Goal: Task Accomplishment & Management: Complete application form

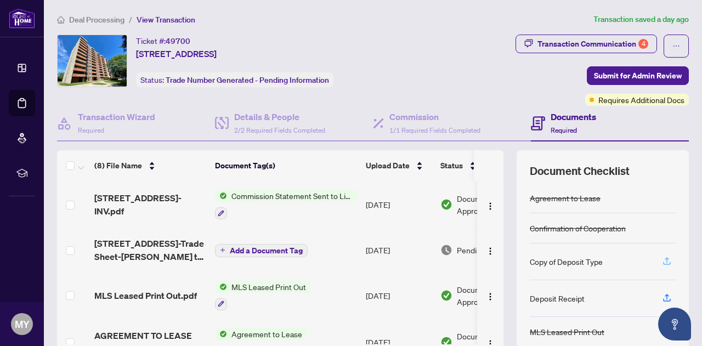
click at [662, 257] on icon "button" at bounding box center [667, 261] width 10 height 10
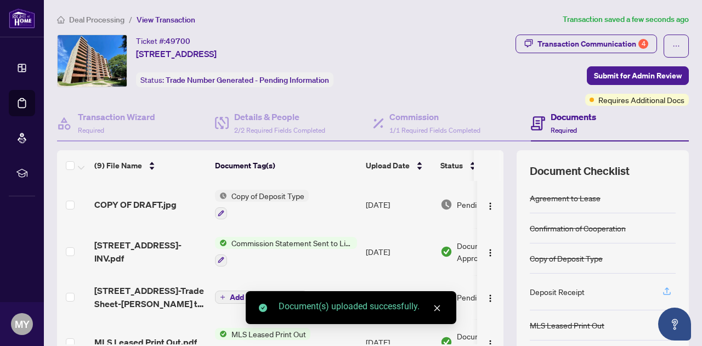
click at [662, 287] on icon "button" at bounding box center [667, 291] width 10 height 10
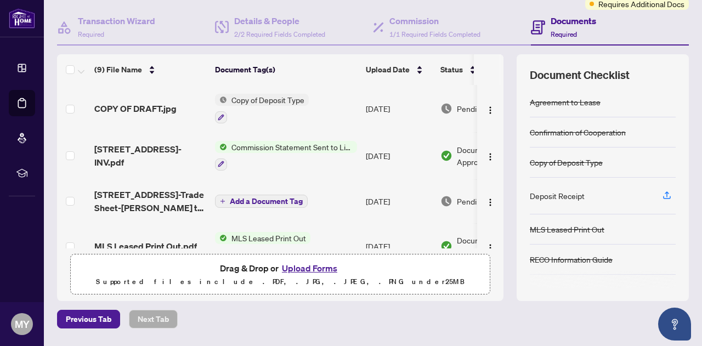
scroll to position [84, 0]
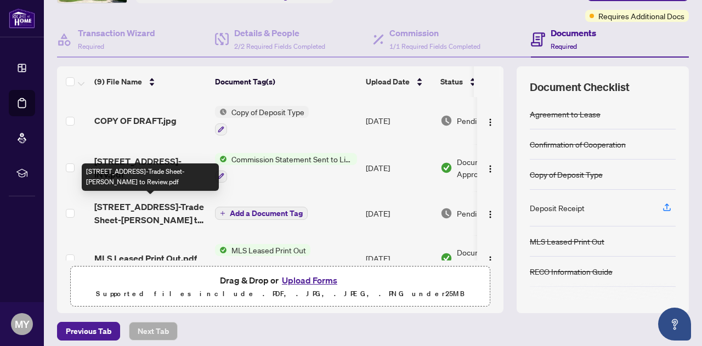
click at [162, 205] on span "[STREET_ADDRESS]-Trade Sheet-[PERSON_NAME] to Review.pdf" at bounding box center [150, 213] width 112 height 26
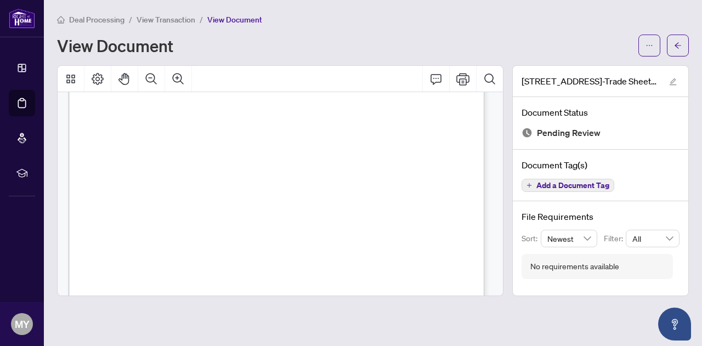
scroll to position [364, 0]
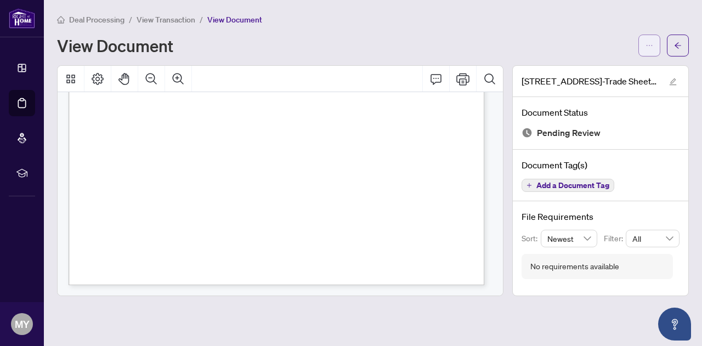
click at [647, 43] on icon "ellipsis" at bounding box center [649, 46] width 8 height 8
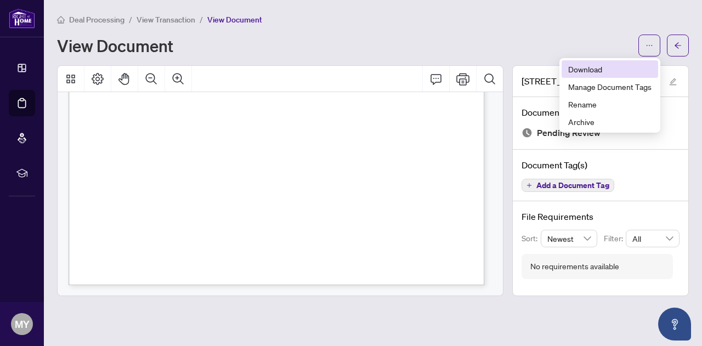
click at [582, 71] on span "Download" at bounding box center [609, 69] width 83 height 12
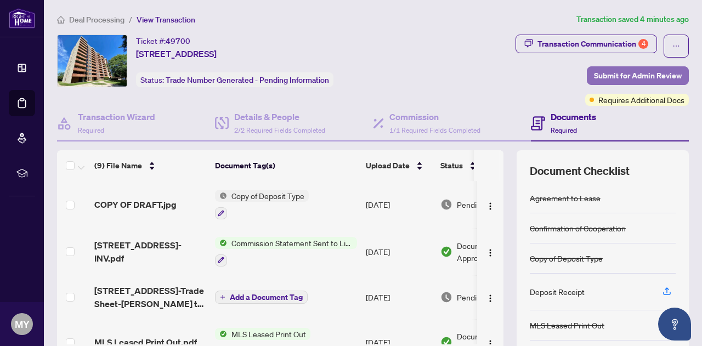
click at [627, 74] on span "Submit for Admin Review" at bounding box center [638, 76] width 88 height 18
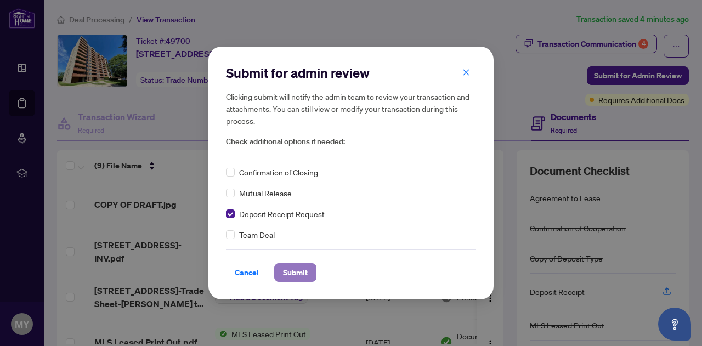
click at [299, 273] on span "Submit" at bounding box center [295, 273] width 25 height 18
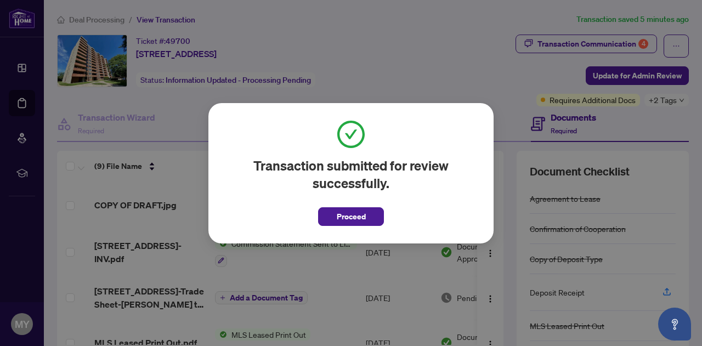
click at [402, 82] on div "Transaction submitted for review successfully. Proceed Cancel OK" at bounding box center [351, 173] width 702 height 346
click at [365, 218] on span "Proceed" at bounding box center [351, 217] width 29 height 18
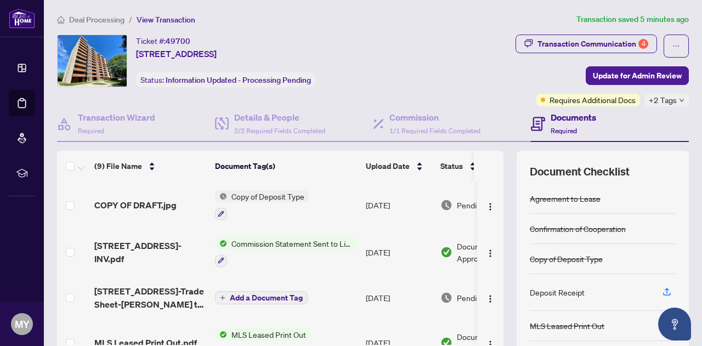
click at [496, 173] on div "(9) File Name Document Tag(s) Upload Date Status COPY OF DRAFT.jpg Copy of Depo…" at bounding box center [373, 274] width 632 height 247
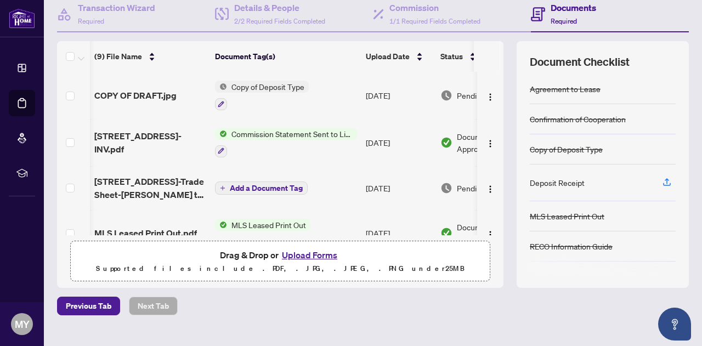
scroll to position [0, 64]
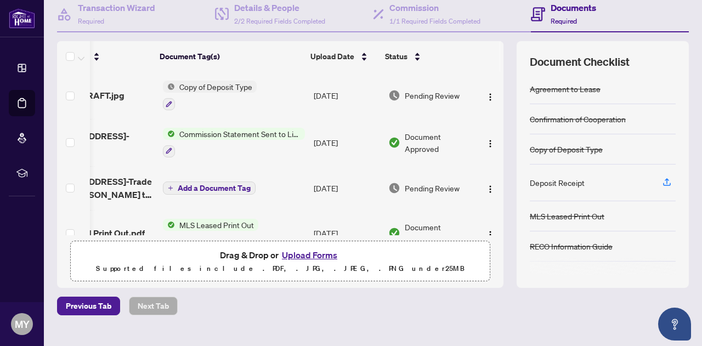
click at [490, 51] on th at bounding box center [487, 56] width 26 height 31
click at [486, 188] on img "button" at bounding box center [490, 189] width 9 height 9
click at [192, 188] on span "Add a Document Tag" at bounding box center [214, 188] width 73 height 8
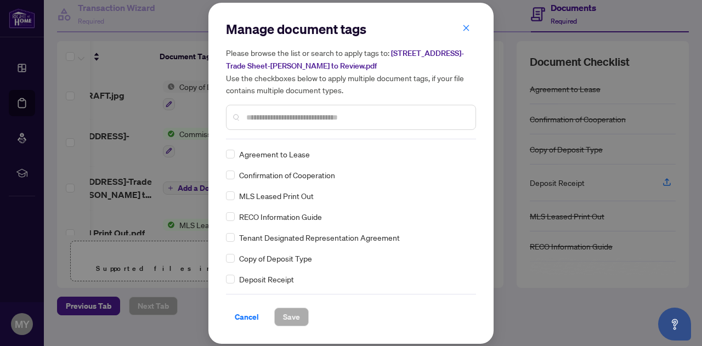
click at [464, 52] on span "[STREET_ADDRESS]-Trade Sheet-[PERSON_NAME] to Review.pdf" at bounding box center [345, 59] width 238 height 22
click at [465, 29] on icon "close" at bounding box center [466, 28] width 6 height 6
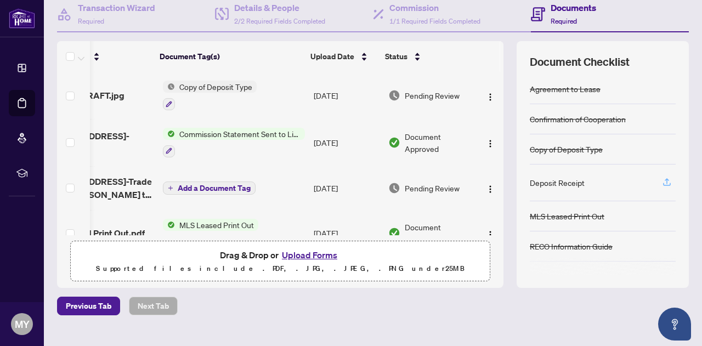
click at [662, 180] on icon "button" at bounding box center [667, 182] width 10 height 10
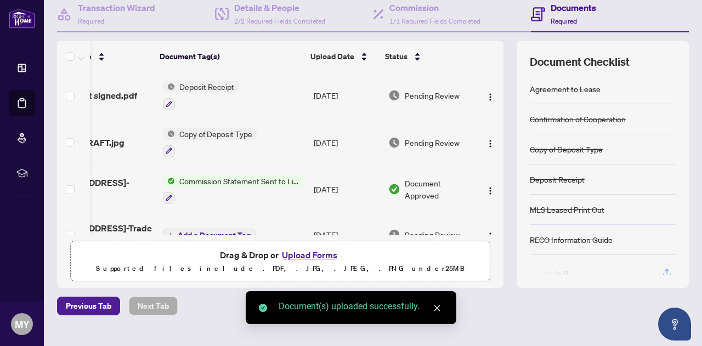
scroll to position [0, 0]
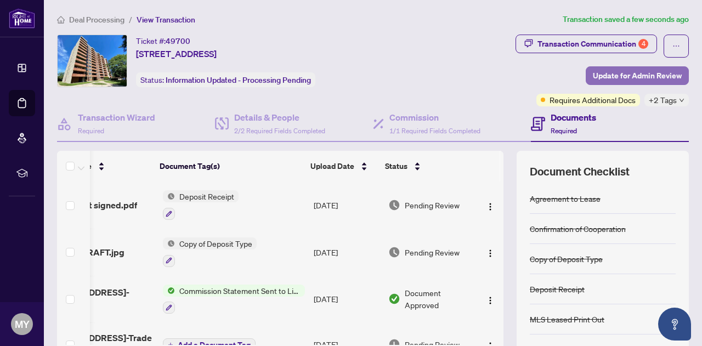
click at [644, 74] on span "Update for Admin Review" at bounding box center [637, 76] width 89 height 18
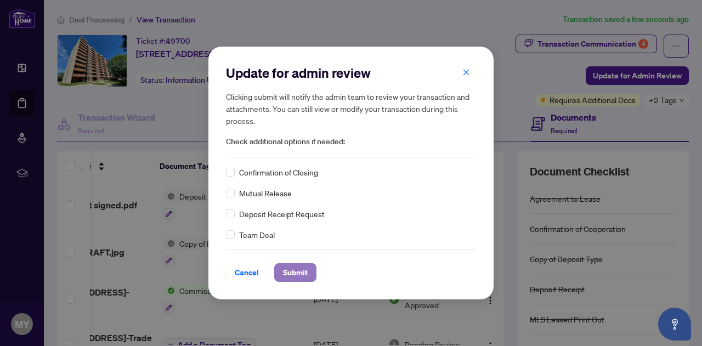
click at [291, 272] on span "Submit" at bounding box center [295, 273] width 25 height 18
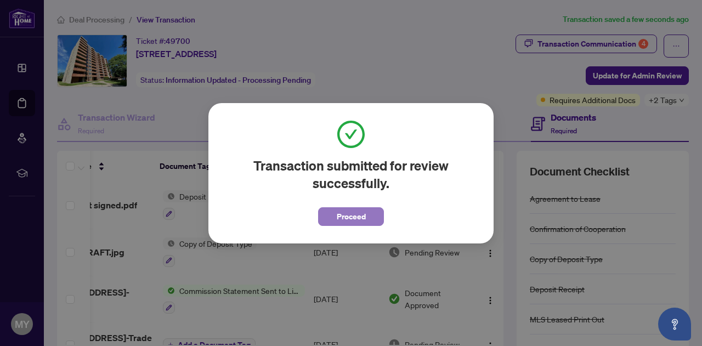
click at [359, 216] on span "Proceed" at bounding box center [351, 217] width 29 height 18
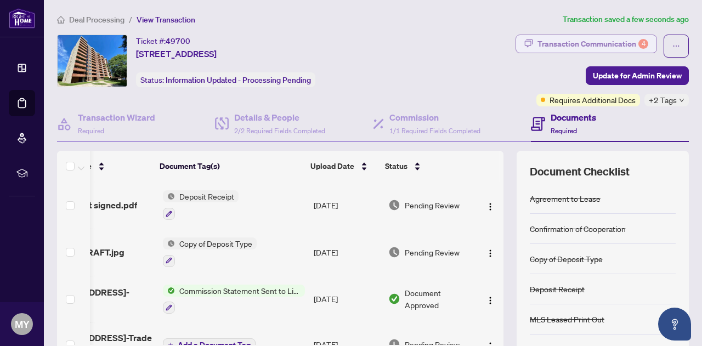
click at [614, 44] on div "Transaction Communication 4" at bounding box center [592, 44] width 111 height 18
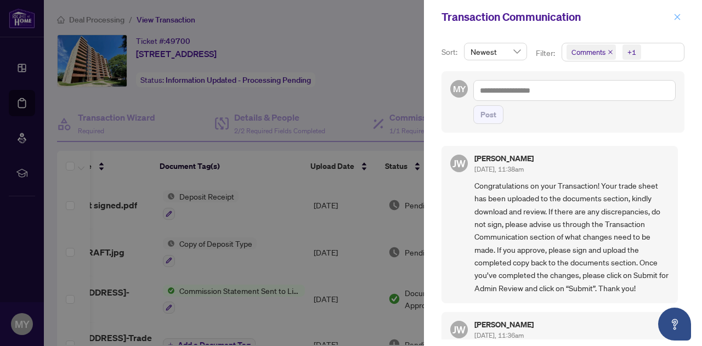
click at [676, 18] on icon "close" at bounding box center [677, 17] width 6 height 6
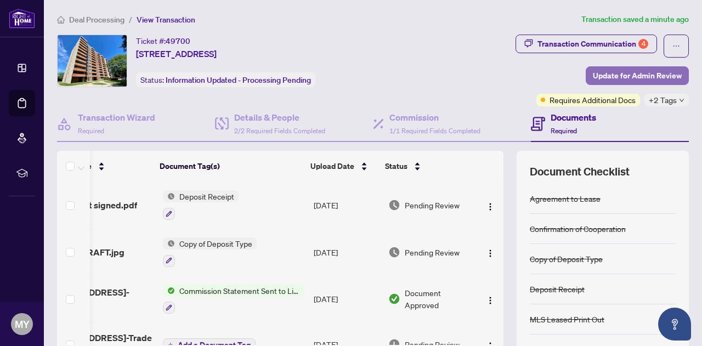
click at [646, 73] on span "Update for Admin Review" at bounding box center [637, 76] width 89 height 18
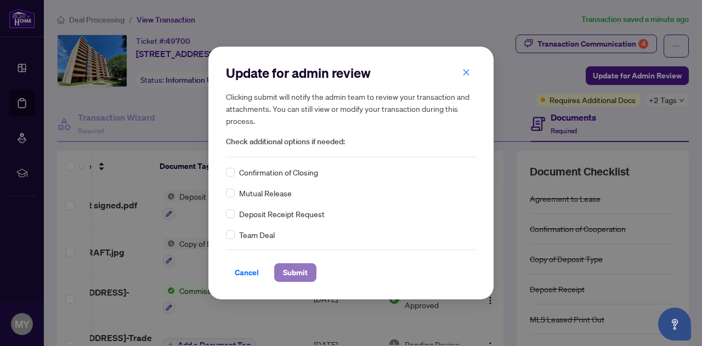
click at [299, 269] on span "Submit" at bounding box center [295, 273] width 25 height 18
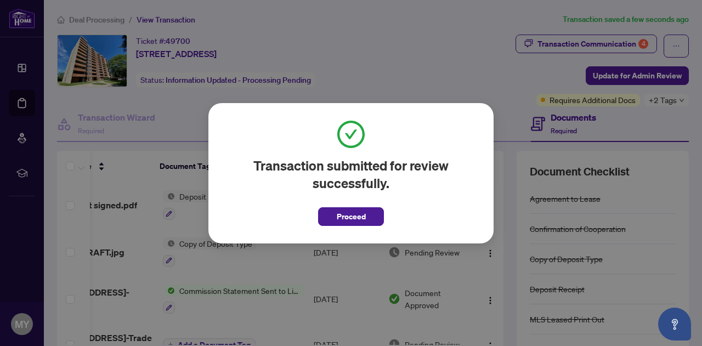
click at [456, 50] on div "Transaction submitted for review successfully. Proceed Cancel OK" at bounding box center [351, 173] width 702 height 346
click at [507, 283] on div "Transaction submitted for review successfully. Proceed Cancel OK" at bounding box center [351, 173] width 702 height 346
